Goal: Task Accomplishment & Management: Manage account settings

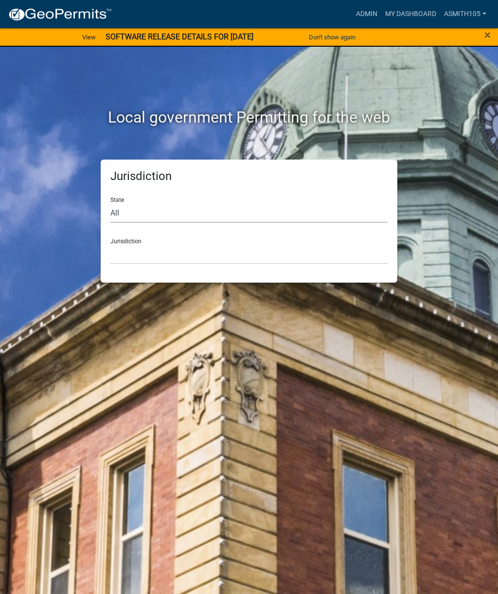
click at [163, 210] on select "All [US_STATE] [US_STATE] [US_STATE] [US_STATE] [US_STATE] [US_STATE] [US_STATE…" at bounding box center [248, 213] width 277 height 20
select select "[US_STATE]"
click at [200, 248] on select "[GEOGRAPHIC_DATA], [US_STATE][PERSON_NAME][GEOGRAPHIC_DATA], [US_STATE][PERSON_…" at bounding box center [248, 254] width 277 height 20
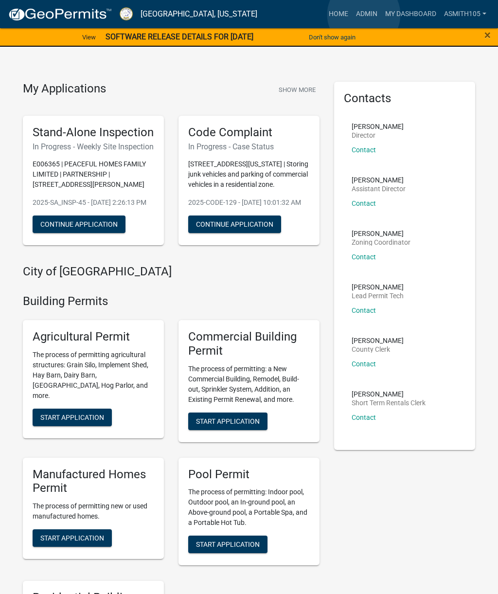
click at [364, 15] on link "Admin" at bounding box center [366, 14] width 29 height 18
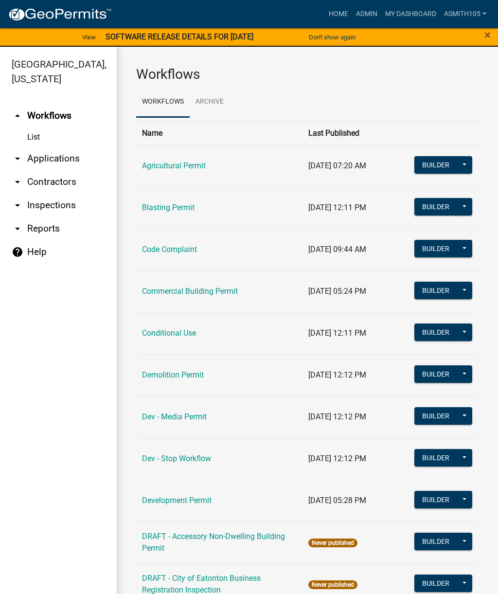
click at [55, 204] on link "arrow_drop_down Inspections" at bounding box center [58, 205] width 117 height 23
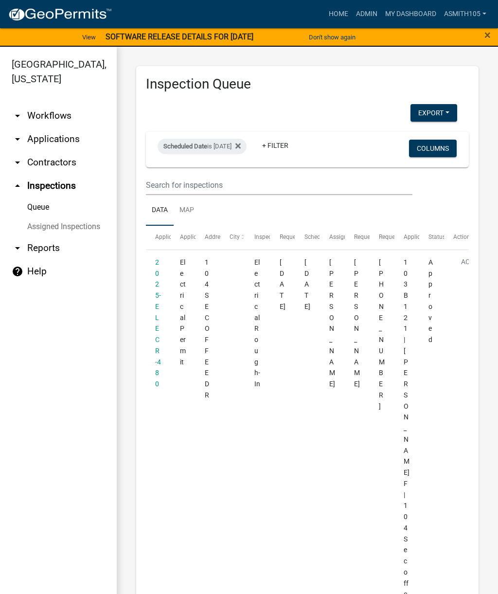
click at [247, 148] on div "Scheduled Date is [DATE]" at bounding box center [202, 147] width 89 height 16
click at [220, 177] on input "[DATE]" at bounding box center [219, 183] width 68 height 20
type input "[DATE]"
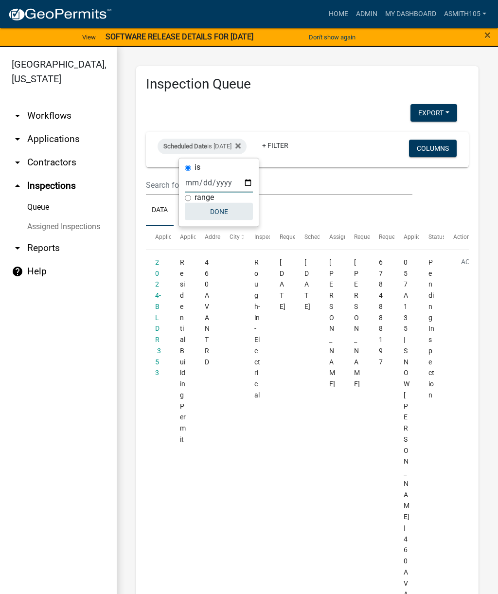
click at [211, 214] on button "Done" at bounding box center [219, 212] width 68 height 18
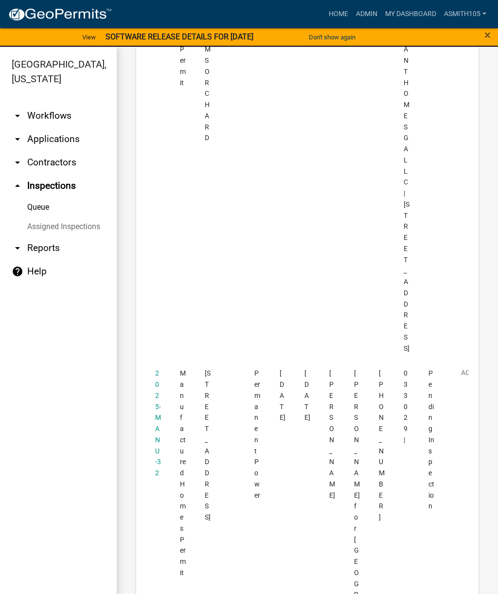
scroll to position [4738, 0]
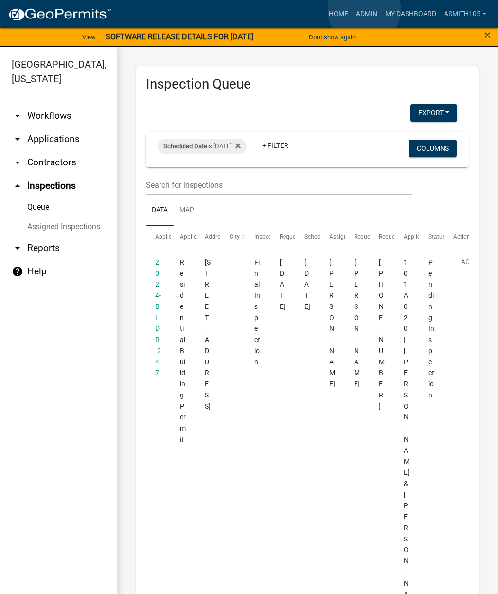
click at [364, 10] on link "Admin" at bounding box center [366, 14] width 29 height 18
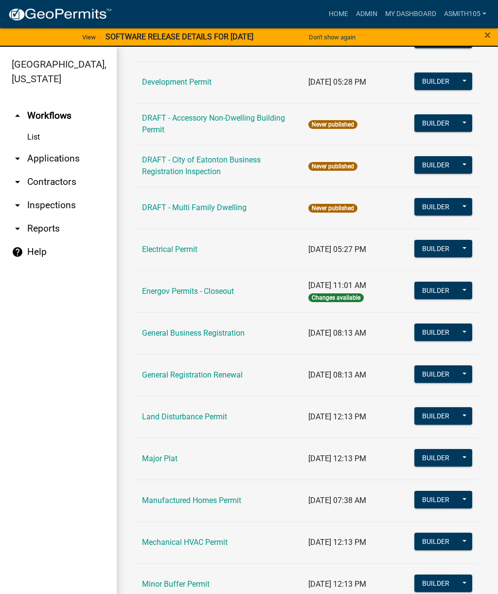
scroll to position [423, 0]
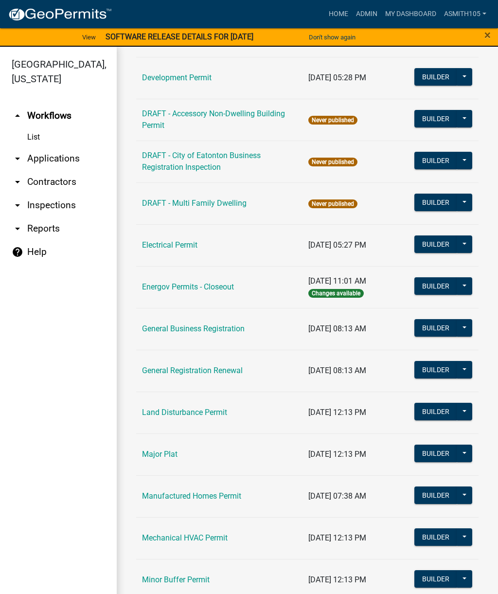
click at [177, 415] on link "Land Disturbance Permit" at bounding box center [184, 411] width 85 height 9
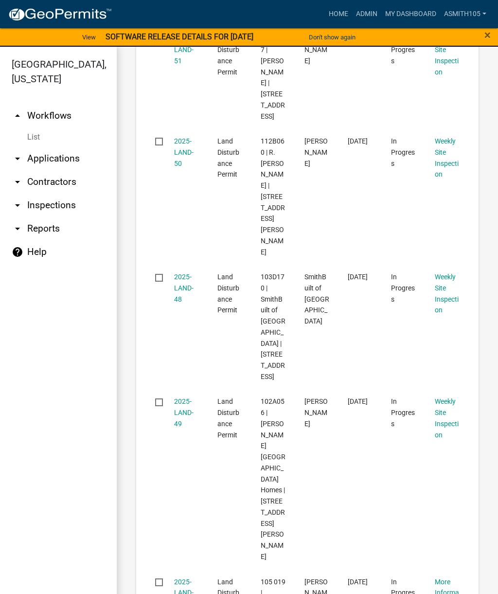
scroll to position [2175, 0]
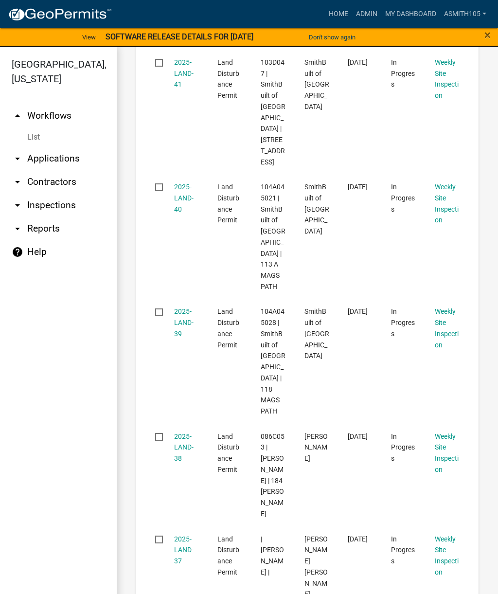
scroll to position [2218, 0]
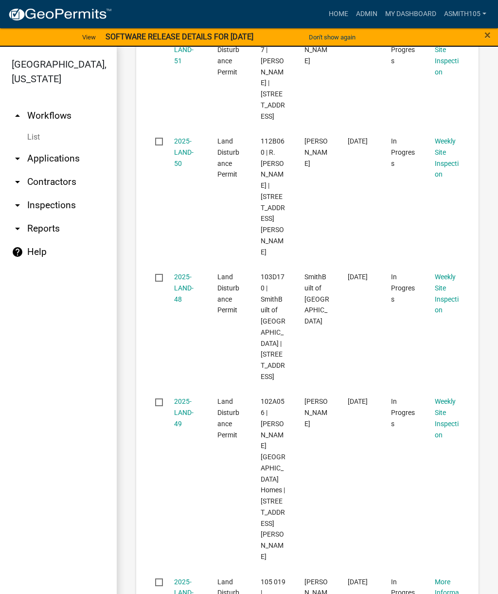
scroll to position [2175, 0]
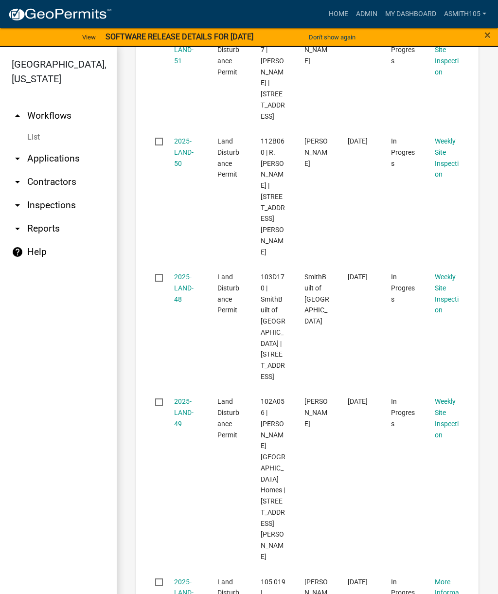
scroll to position [2175, 0]
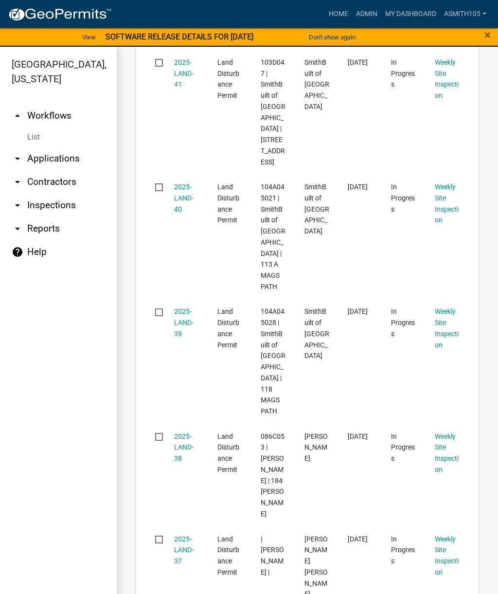
scroll to position [2218, 0]
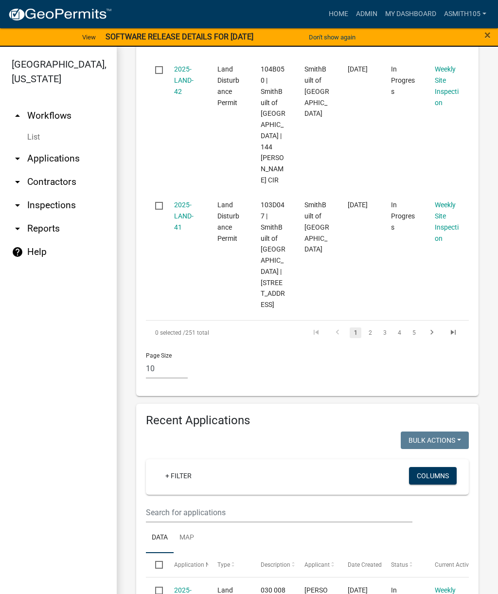
scroll to position [1347, 0]
